Goal: Task Accomplishment & Management: Complete application form

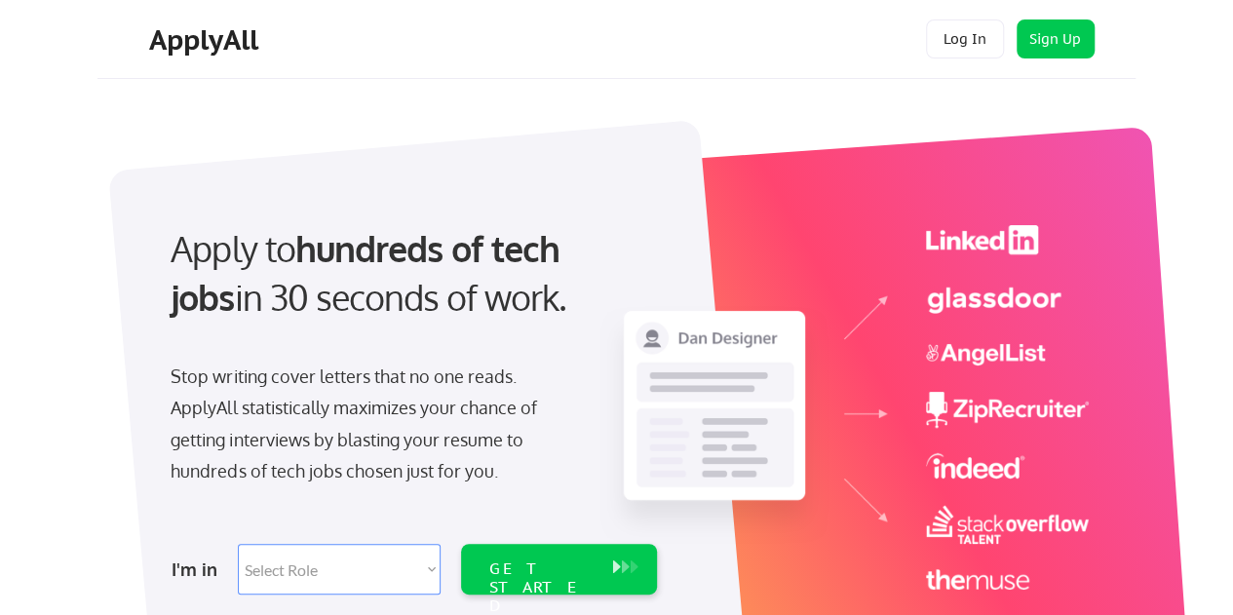
scroll to position [259, 0]
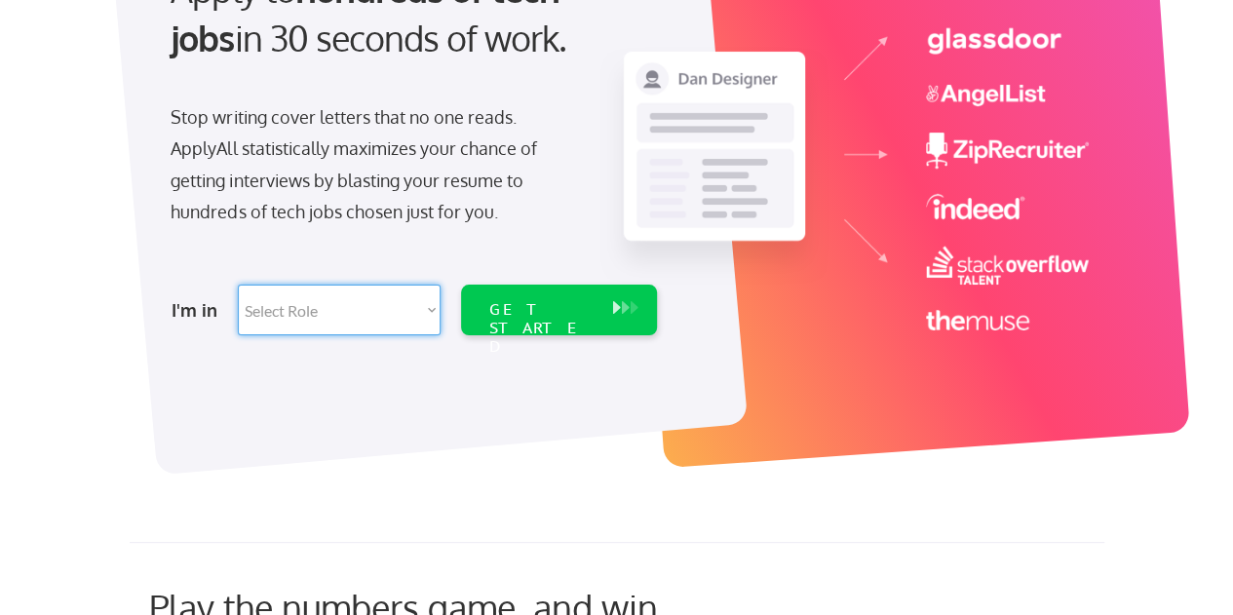
click at [409, 321] on select "Select Role Software Engineering Product Management Customer Success Sales UI/U…" at bounding box center [339, 310] width 203 height 51
select select ""hr_recruiting""
click at [238, 285] on select "Select Role Software Engineering Product Management Customer Success Sales UI/U…" at bounding box center [339, 310] width 203 height 51
select select ""hr_recruiting""
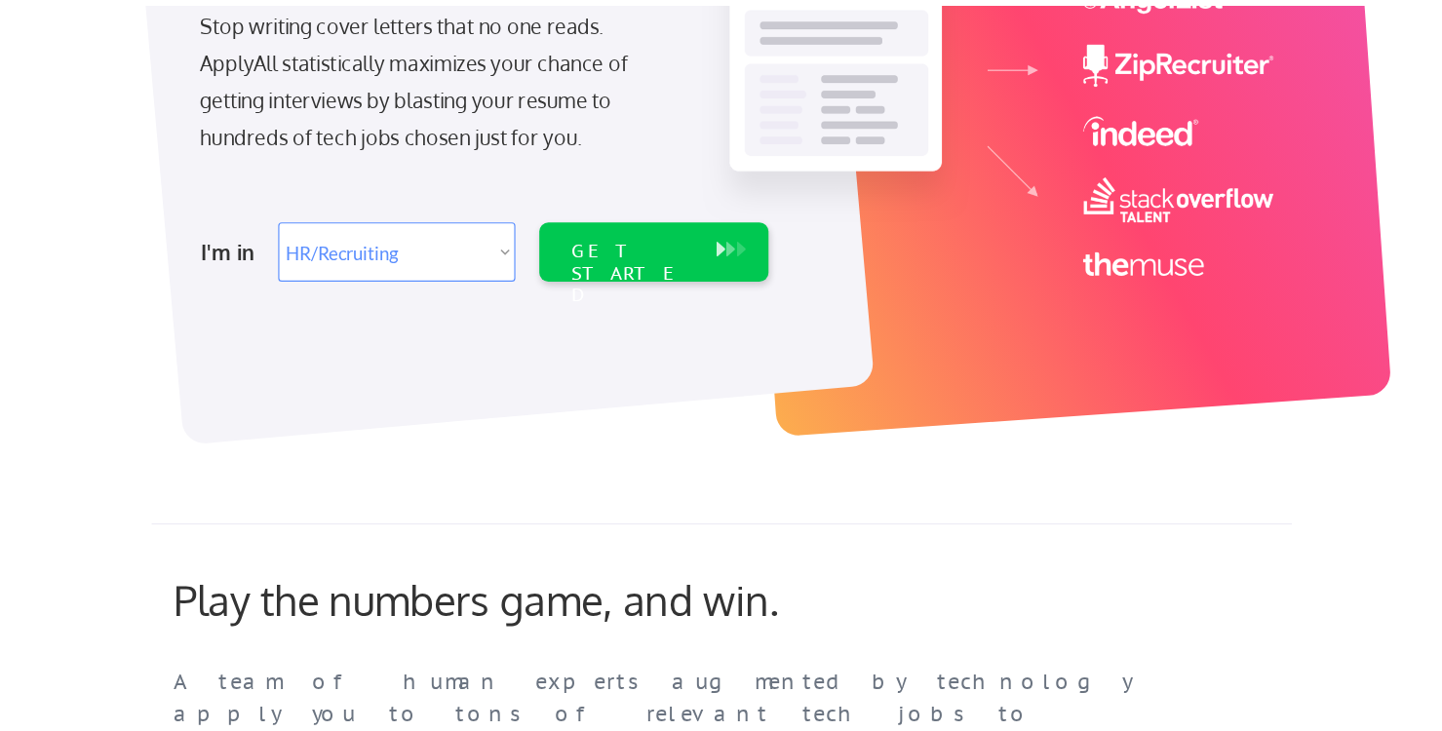
scroll to position [0, 0]
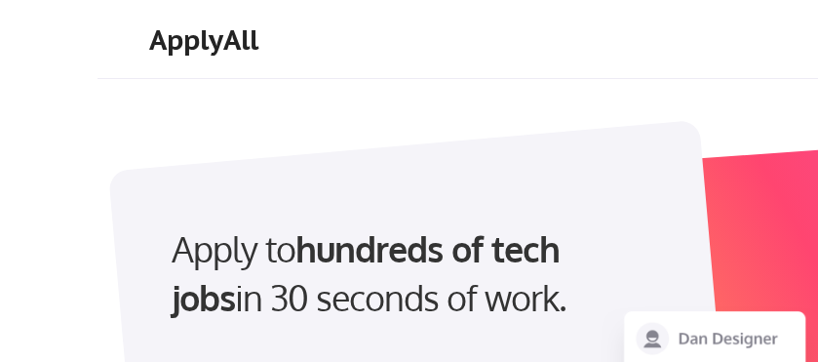
select select ""hr_recruiting""
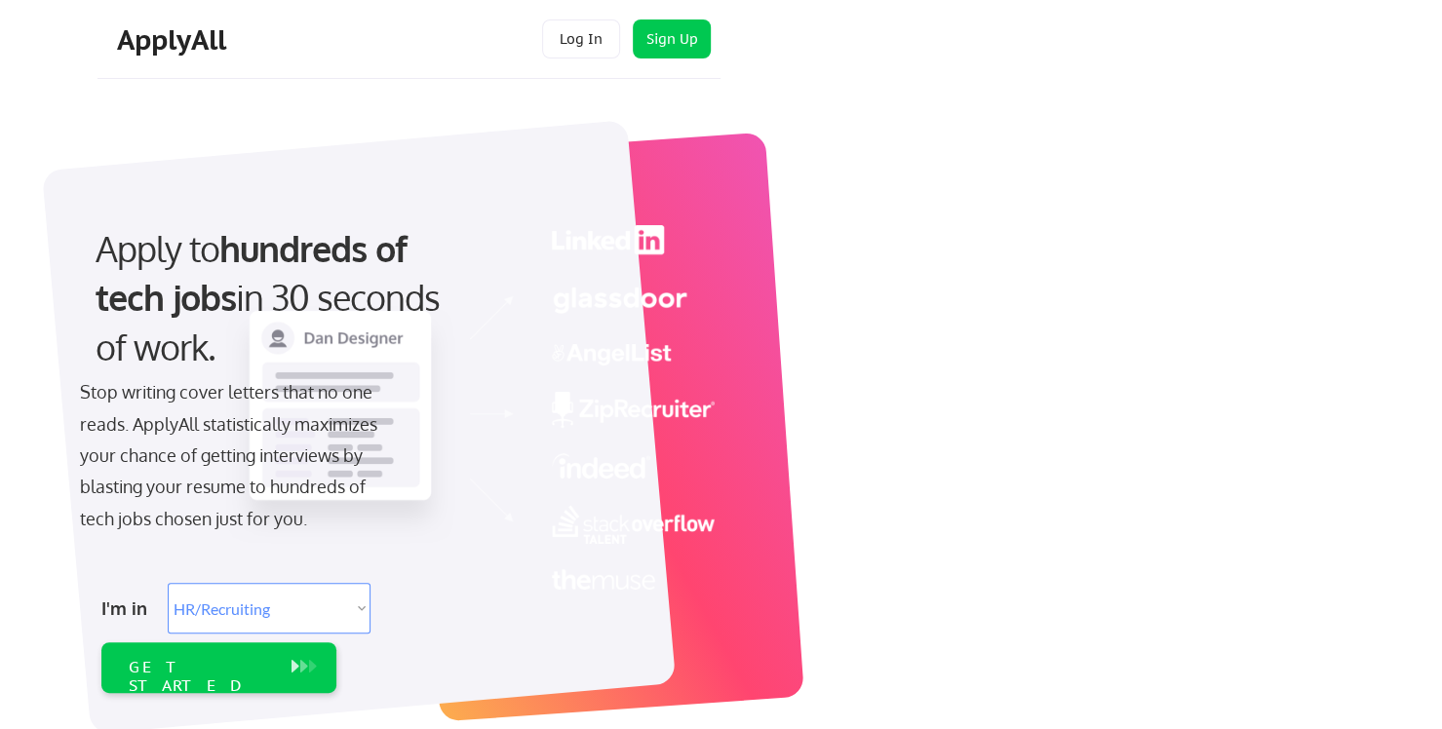
select select ""hr_recruiting""
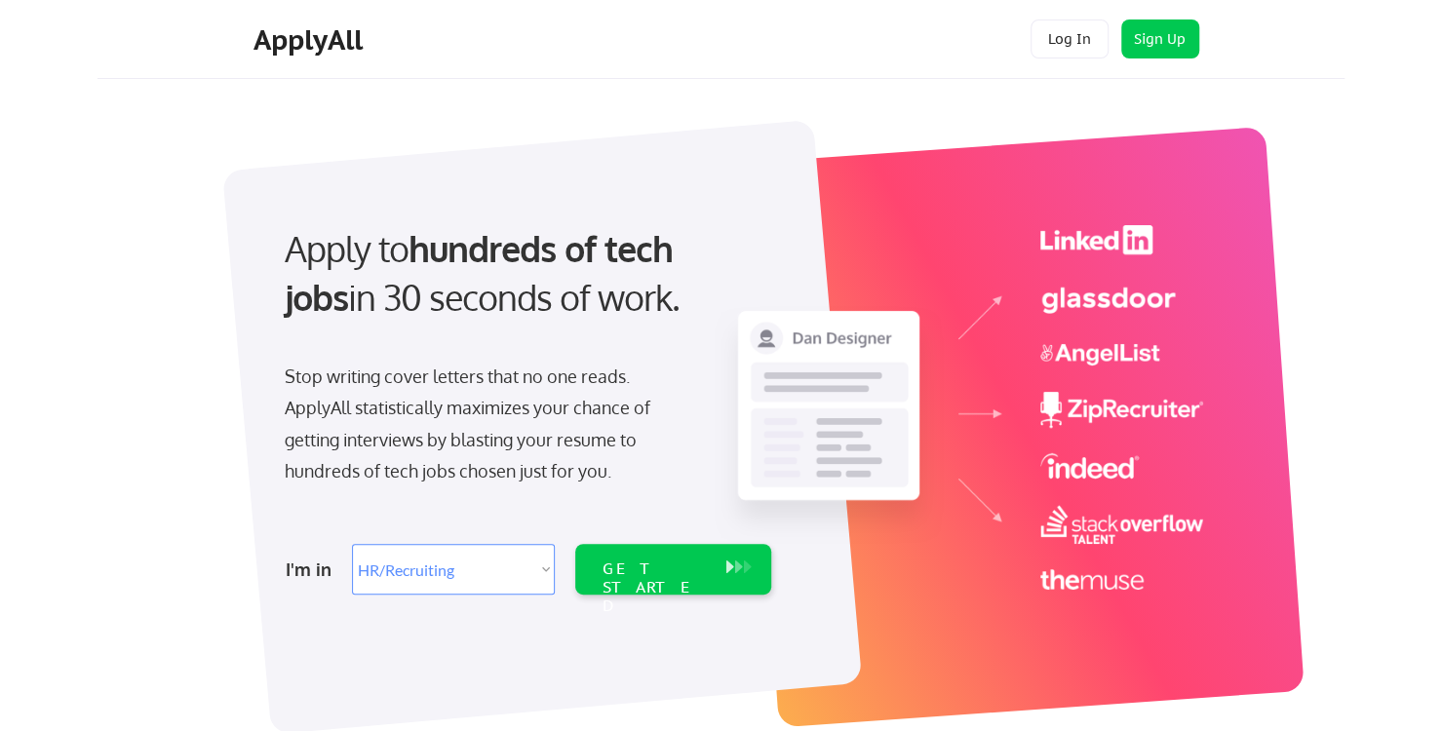
select select ""PLACEHOLDER_1427118222253""
